Goal: Information Seeking & Learning: Learn about a topic

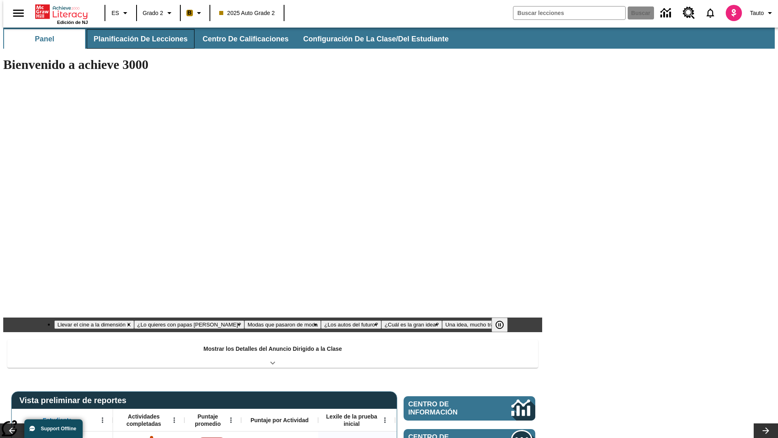
click at [136, 39] on button "Planificación de lecciones" at bounding box center [141, 38] width 108 height 19
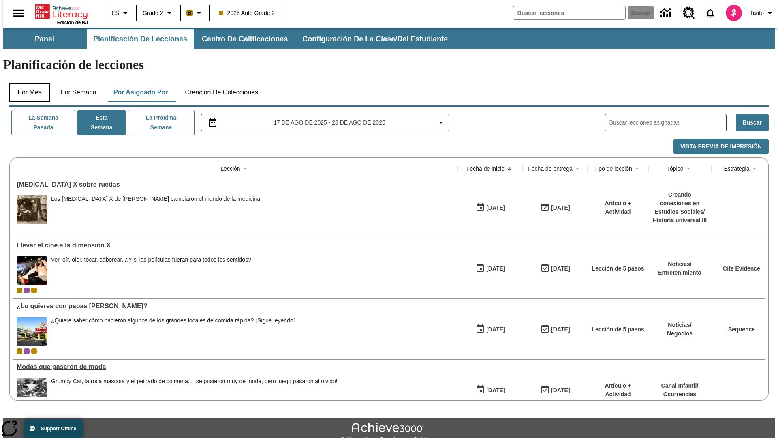
click at [26, 83] on button "Por mes" at bounding box center [29, 92] width 41 height 19
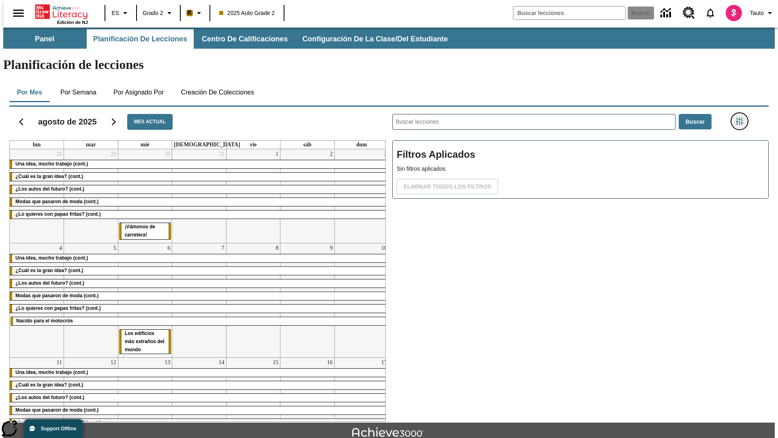
click at [742, 118] on icon "Menú lateral de filtros" at bounding box center [739, 121] width 7 height 7
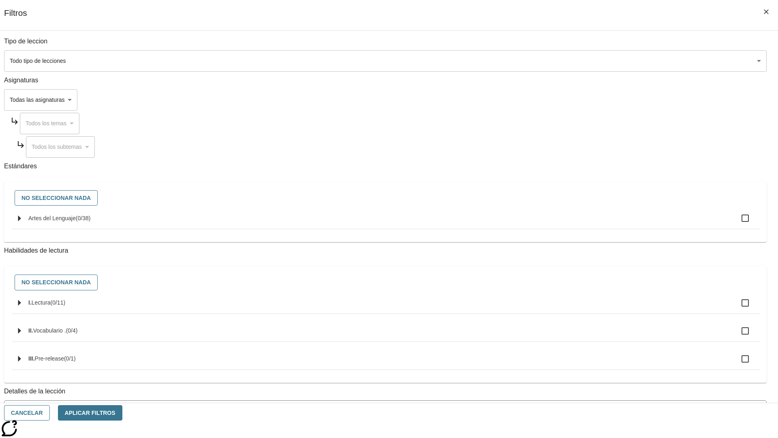
click at [578, 437] on span "La lección cuenta con los 5 pasos de la Rutina de lectoescritura" at bounding box center [380, 443] width 742 height 9
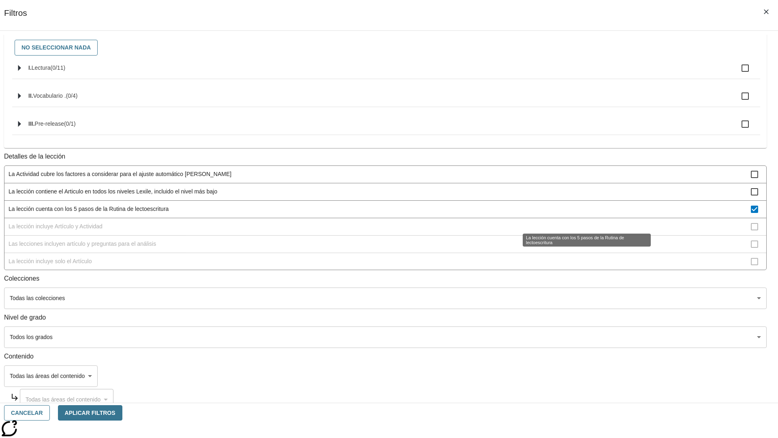
click at [578, 213] on span "La lección cuenta con los 5 pasos de la Rutina de lectoescritura" at bounding box center [380, 209] width 742 height 9
checkbox input "false"
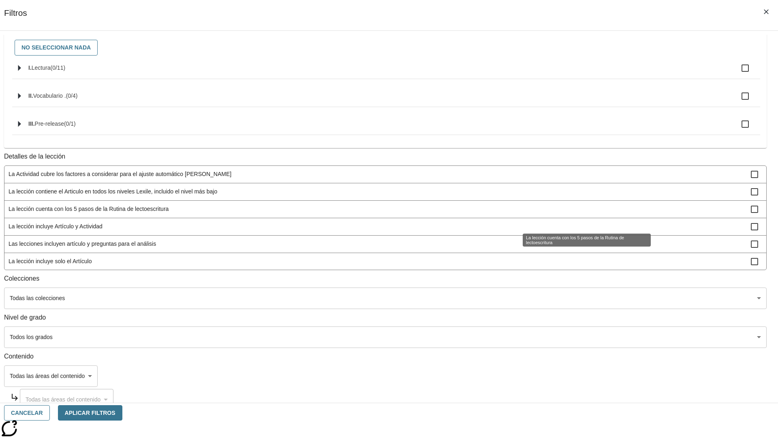
click at [578, 231] on span "La lección incluye Artículo y Actividad" at bounding box center [380, 226] width 742 height 9
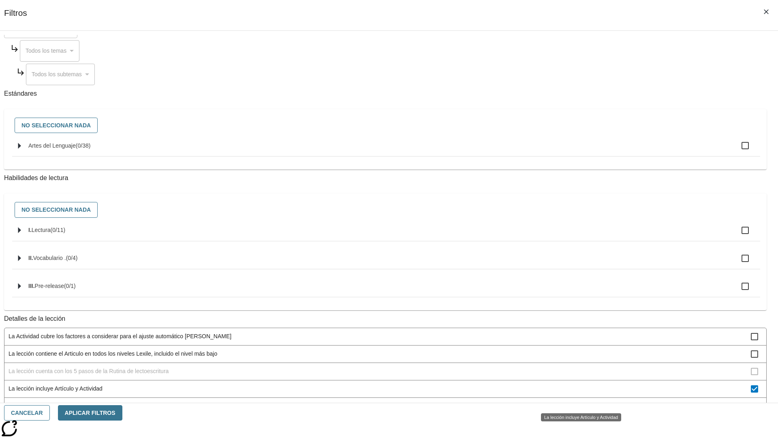
click at [578, 393] on span "La lección incluye Artículo y Actividad" at bounding box center [380, 388] width 742 height 9
checkbox input "false"
click at [578, 413] on div "La lección incluye Artículo y Actividad" at bounding box center [581, 417] width 80 height 8
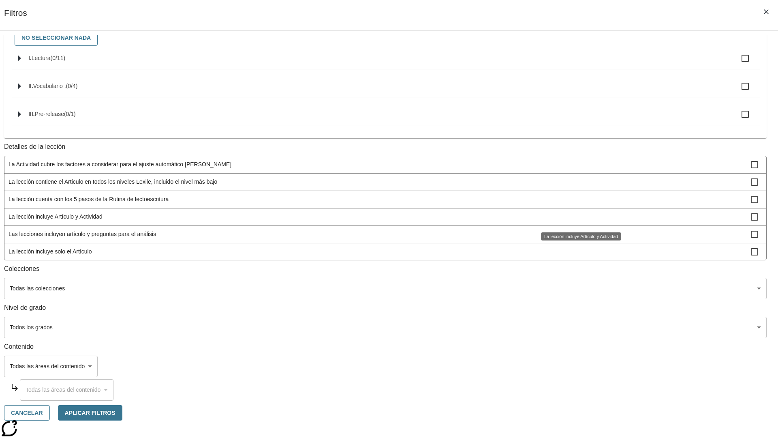
click at [578, 238] on span "Las lecciones incluyen artículo y preguntas para el análisis" at bounding box center [380, 234] width 742 height 9
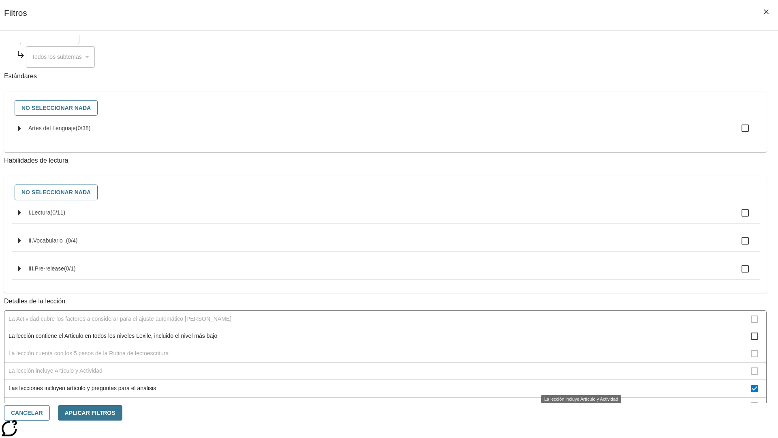
click at [578, 384] on span "Las lecciones incluyen artículo y preguntas para el análisis" at bounding box center [380, 388] width 742 height 9
checkbox input "false"
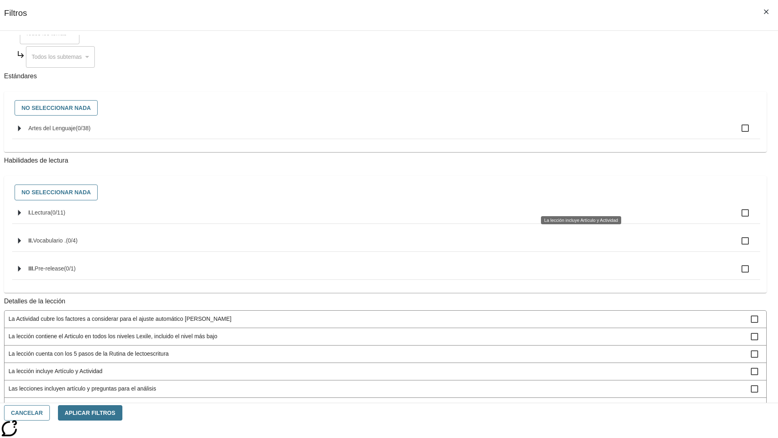
scroll to position [243, 0]
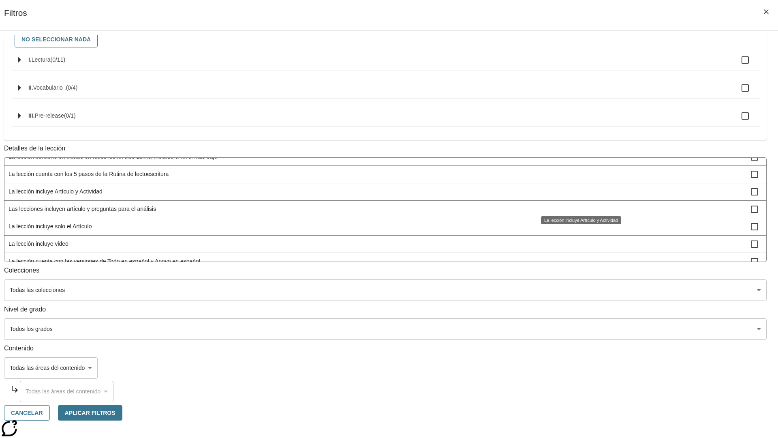
click at [578, 231] on span "La lección incluye solo el Artículo" at bounding box center [380, 226] width 742 height 9
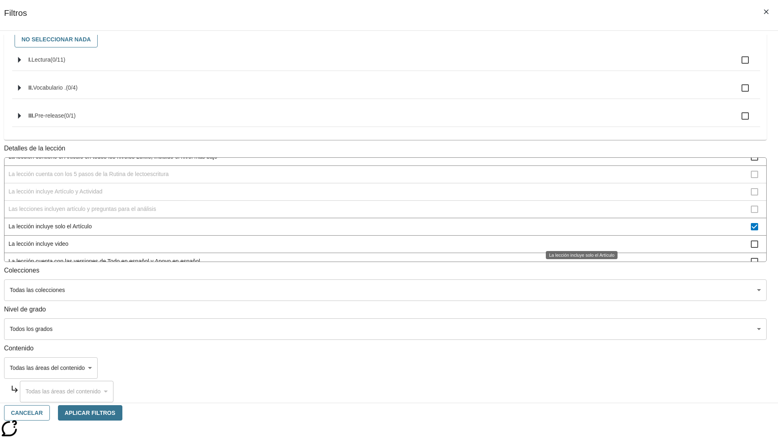
click at [578, 231] on span "La lección incluye solo el Artículo" at bounding box center [380, 226] width 742 height 9
checkbox input "false"
click at [578, 274] on span "La lección incluye items interactivos en la Actividad" at bounding box center [380, 278] width 742 height 9
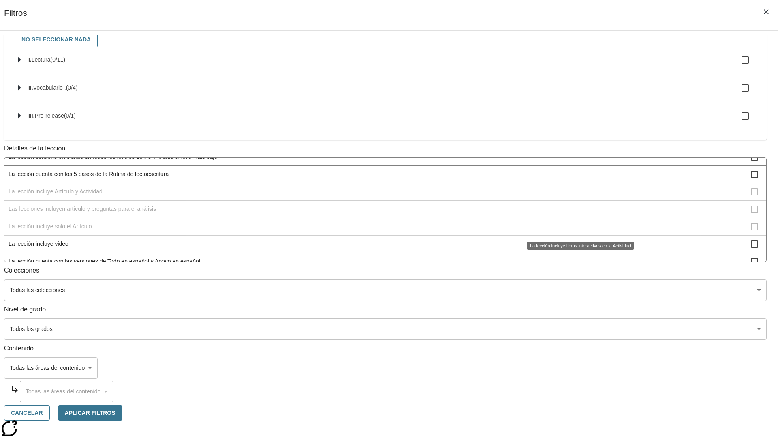
scroll to position [88, 0]
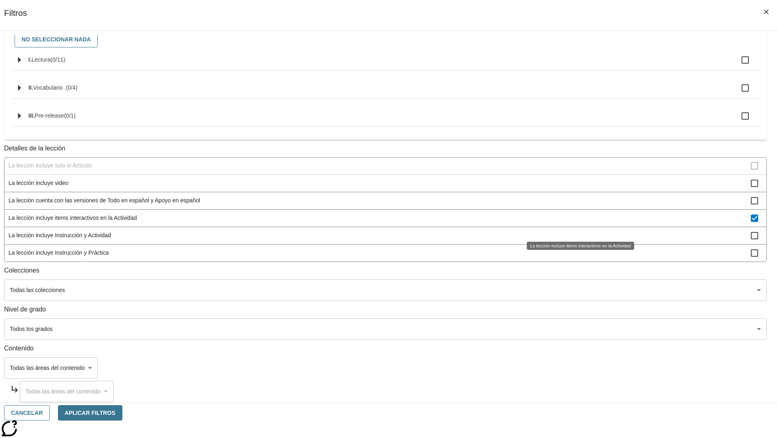
click at [578, 222] on span "La lección incluye items interactivos en la Actividad" at bounding box center [380, 218] width 742 height 9
checkbox input "false"
click at [578, 239] on span "La lección incluye Instrucción y Actividad" at bounding box center [380, 235] width 742 height 9
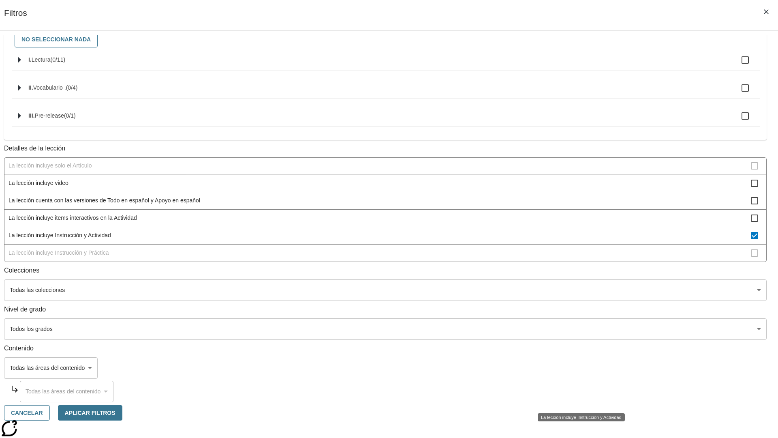
scroll to position [110, 0]
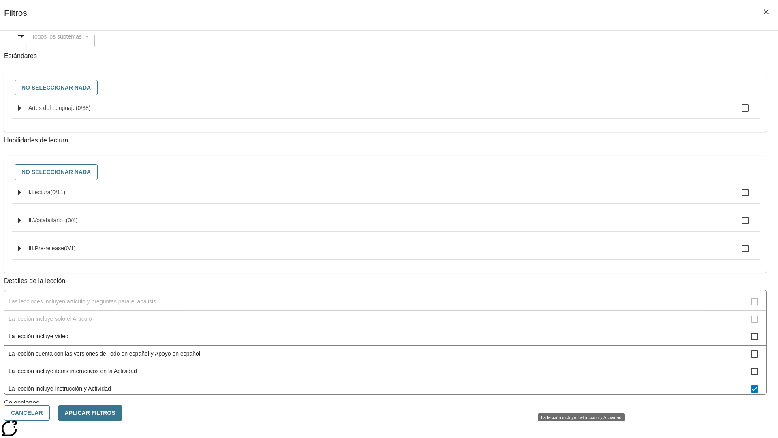
click at [578, 393] on span "La lección incluye Instrucción y Actividad" at bounding box center [380, 388] width 742 height 9
checkbox input "false"
click at [578, 402] on span "La lección incluye Instrucción y Práctica" at bounding box center [380, 406] width 742 height 9
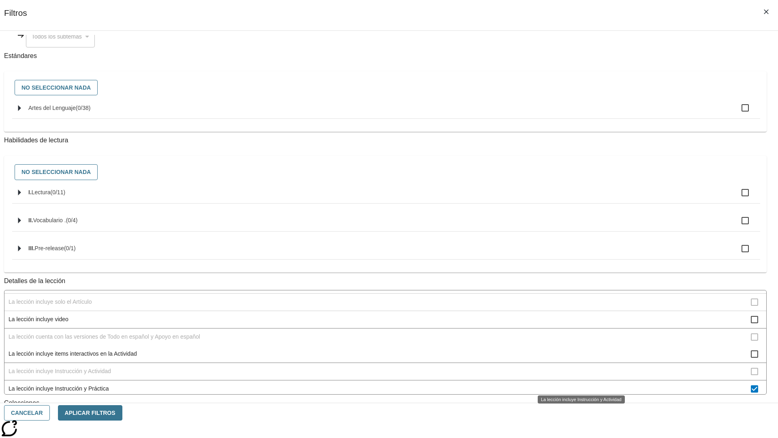
click at [578, 384] on span "La lección incluye Instrucción y Práctica" at bounding box center [380, 388] width 742 height 9
checkbox input "false"
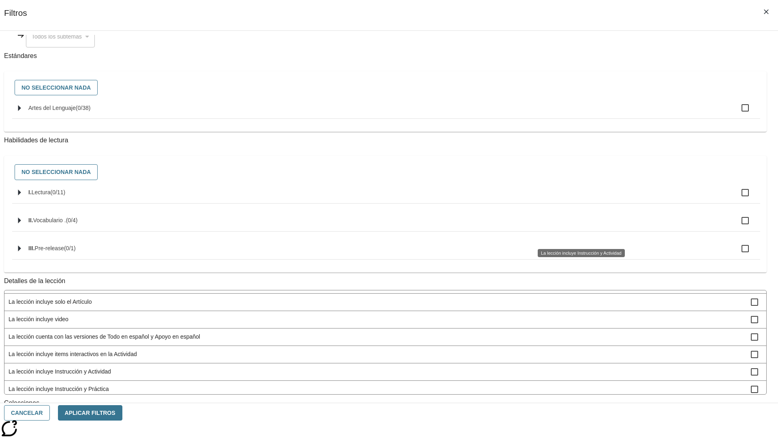
scroll to position [253, 0]
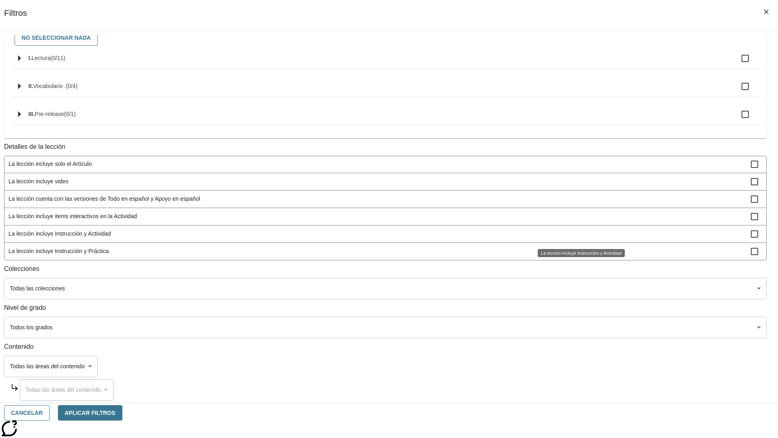
click at [578, 81] on span "La Actividad cubre los factores a considerar para el ajuste automático [PERSON_…" at bounding box center [380, 77] width 742 height 9
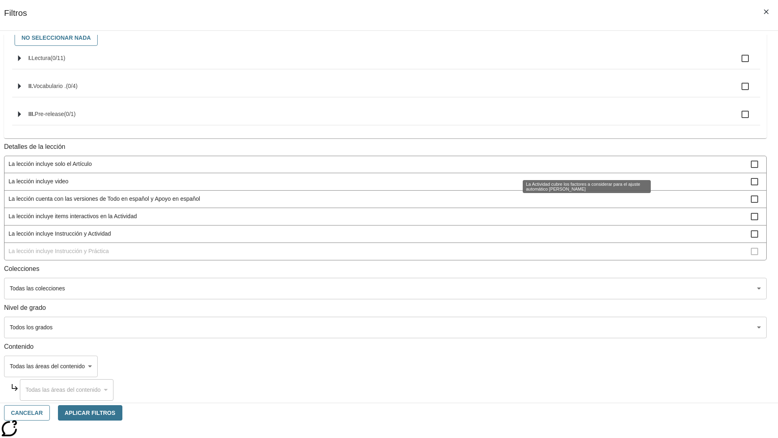
scroll to position [0, 0]
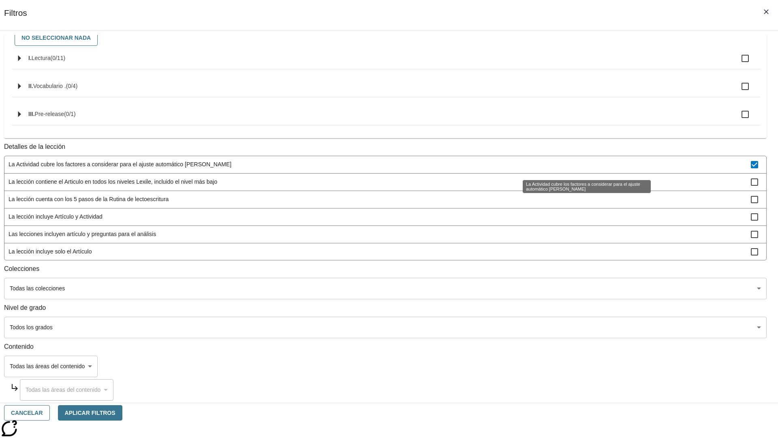
click at [578, 165] on span "La Actividad cubre los factores a considerar para el ajuste automático [PERSON_…" at bounding box center [380, 164] width 742 height 9
checkbox input "false"
click at [578, 186] on span "La lección contiene el Articulo en todos los niveles Lexile, incluido el nivel …" at bounding box center [380, 181] width 742 height 9
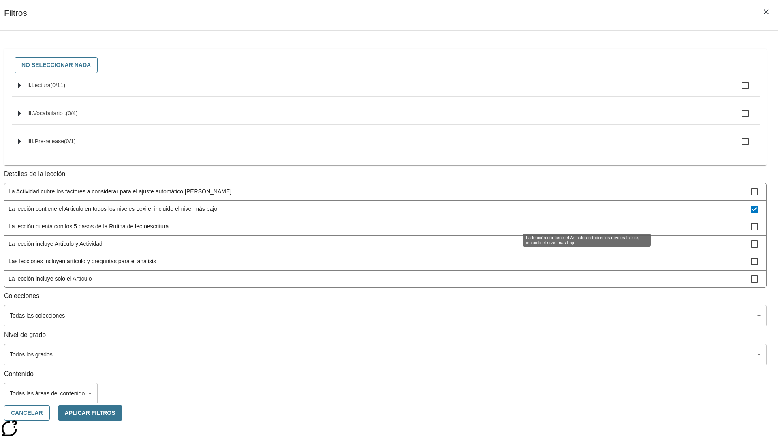
click at [578, 213] on span "La lección contiene el Articulo en todos los niveles Lexile, incluido el nivel …" at bounding box center [380, 209] width 742 height 9
checkbox input "false"
